Goal: Task Accomplishment & Management: Complete application form

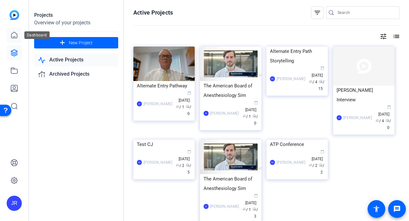
click at [13, 38] on icon at bounding box center [14, 35] width 6 height 6
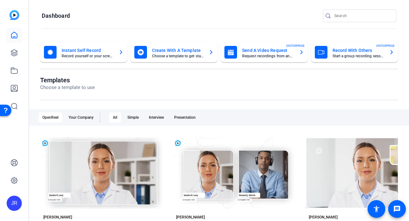
click at [275, 51] on mat-card-title "Send A Video Request" at bounding box center [268, 51] width 52 height 8
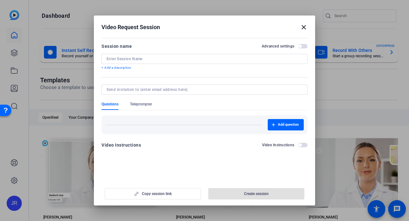
click at [304, 27] on mat-icon "close" at bounding box center [304, 27] width 8 height 8
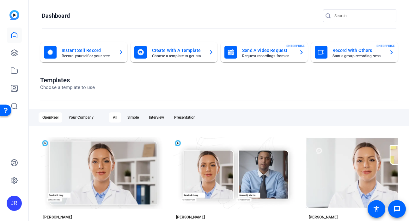
click at [254, 53] on mat-card-title "Send A Video Request" at bounding box center [268, 51] width 52 height 8
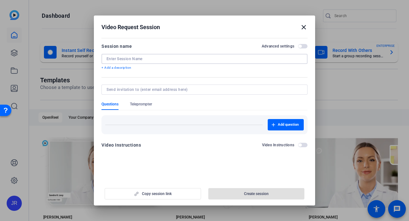
click at [138, 56] on input at bounding box center [205, 58] width 196 height 5
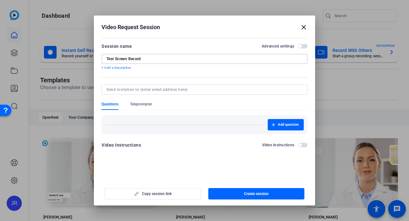
type input "Test Screen Record"
click at [127, 91] on input at bounding box center [204, 89] width 194 height 5
type input "[EMAIL_ADDRESS][DOMAIN_NAME]"
click at [204, 159] on mat-dialog-content "Session name Advanced settings Test Screen Record + Add a description Questions…" at bounding box center [205, 97] width 222 height 123
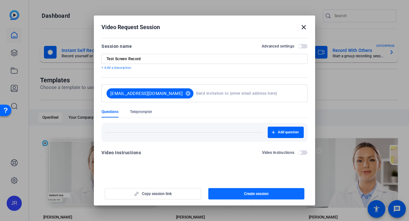
click at [242, 195] on span "button" at bounding box center [257, 193] width 97 height 15
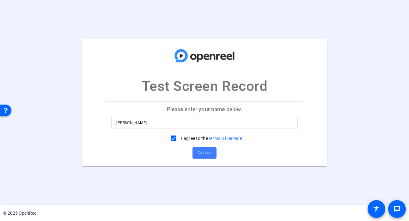
click at [198, 158] on span at bounding box center [205, 152] width 24 height 15
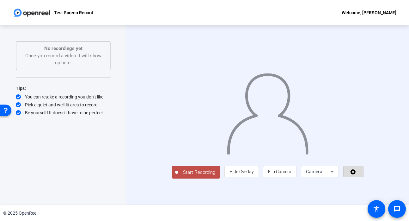
click at [364, 179] on span at bounding box center [354, 171] width 20 height 15
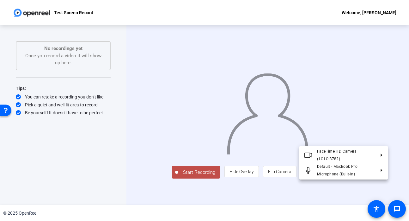
click at [384, 186] on div at bounding box center [204, 110] width 409 height 221
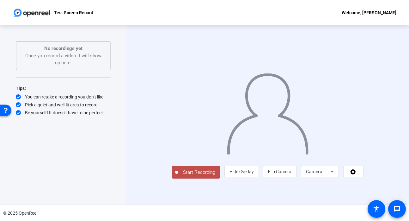
click at [323, 174] on span "Camera" at bounding box center [314, 171] width 16 height 5
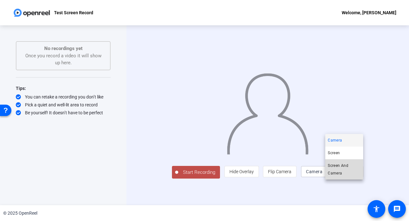
click at [341, 171] on span "Screen And Camera" at bounding box center [344, 169] width 33 height 15
